Goal: Book appointment/travel/reservation

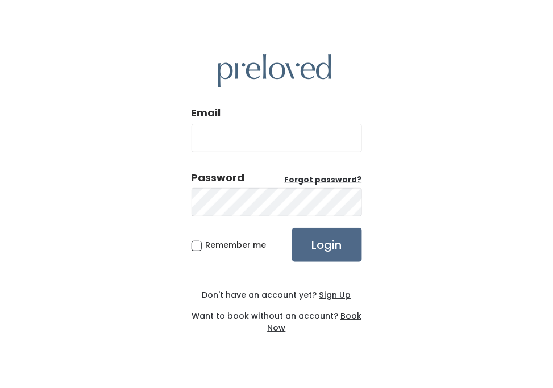
click at [220, 134] on input "Email" at bounding box center [277, 138] width 171 height 28
type input "[EMAIL_ADDRESS][DOMAIN_NAME]"
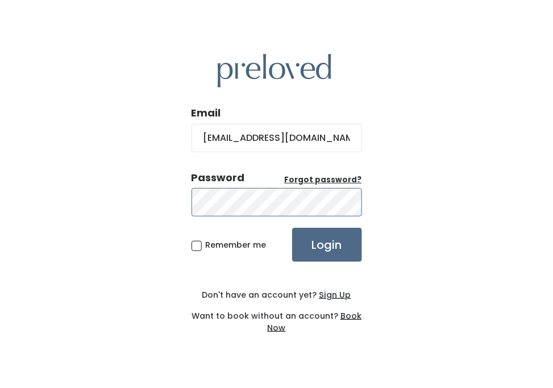
click at [292, 228] on input "Login" at bounding box center [327, 245] width 70 height 34
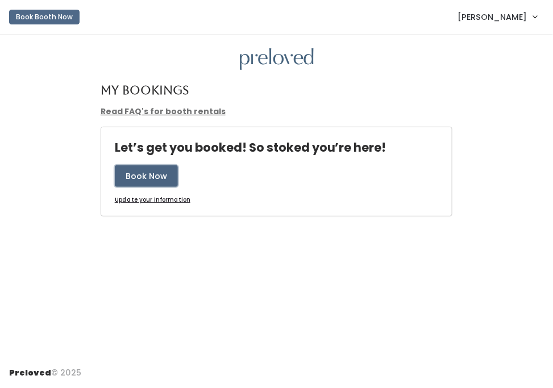
click at [153, 179] on button "Book Now" at bounding box center [146, 177] width 63 height 22
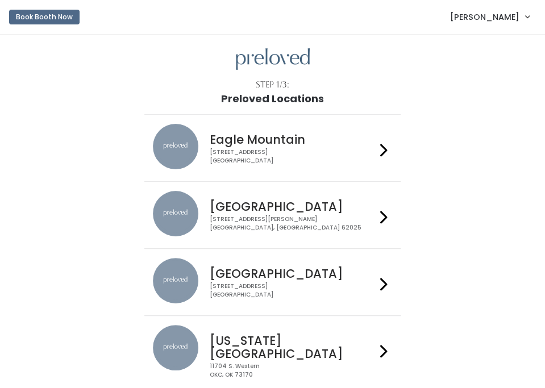
click at [382, 283] on icon at bounding box center [384, 284] width 7 height 16
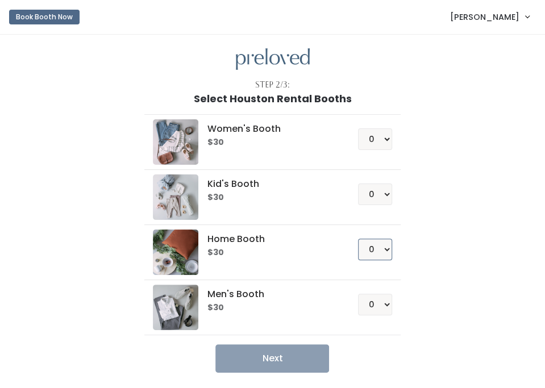
click at [386, 247] on select "0 1 2 3 4" at bounding box center [375, 250] width 34 height 22
select select "1"
click at [359, 239] on select "0 1 2 3 4" at bounding box center [375, 250] width 34 height 22
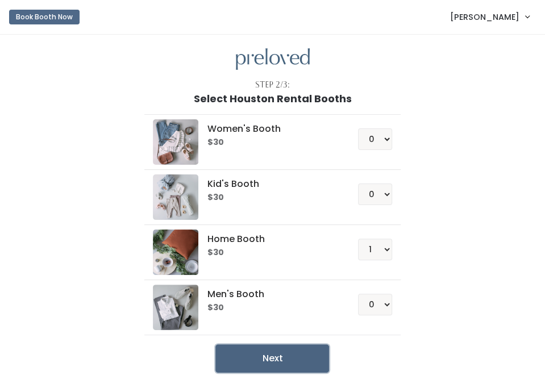
click at [274, 362] on button "Next" at bounding box center [273, 359] width 114 height 28
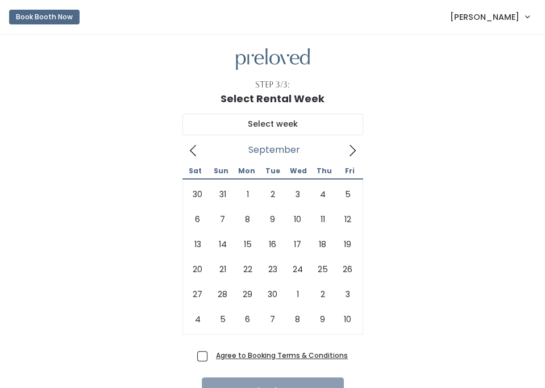
click at [354, 151] on icon at bounding box center [352, 150] width 13 height 13
click at [525, 16] on link "[PERSON_NAME]" at bounding box center [490, 17] width 102 height 24
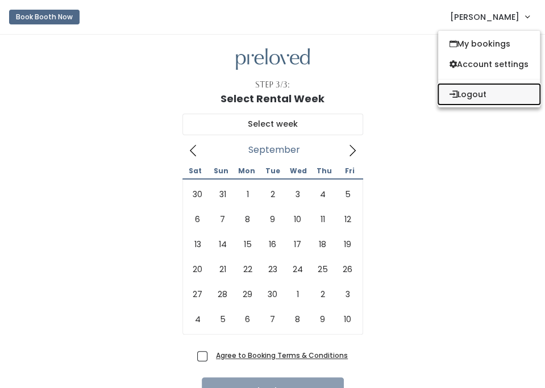
click at [484, 93] on button "Logout" at bounding box center [490, 94] width 102 height 20
